Goal: Information Seeking & Learning: Learn about a topic

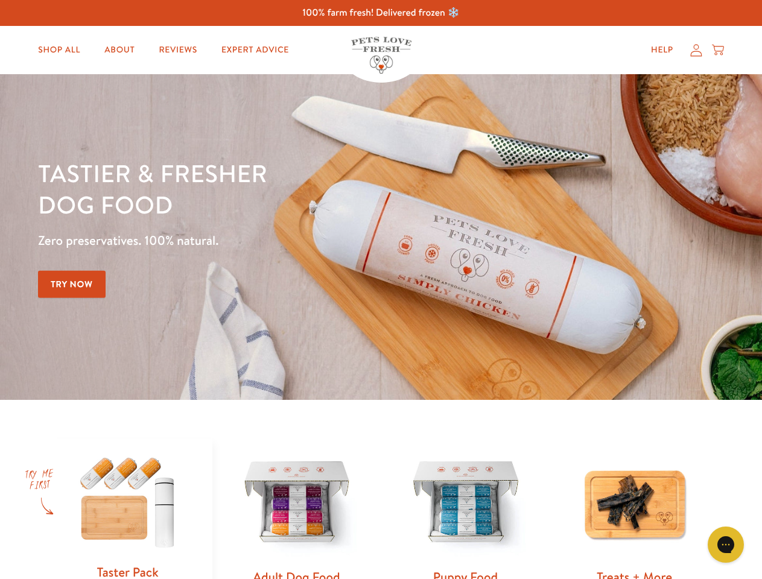
click at [381, 290] on div "Tastier & fresher dog food Zero preservatives. 100% natural. Try Now" at bounding box center [266, 237] width 457 height 159
click at [726, 545] on icon "Gorgias live chat" at bounding box center [725, 544] width 11 height 11
